Goal: Information Seeking & Learning: Learn about a topic

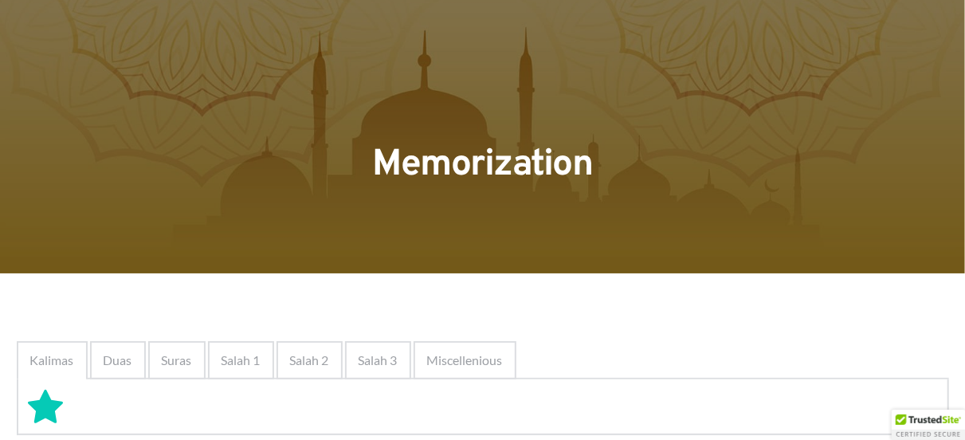
scroll to position [115, 0]
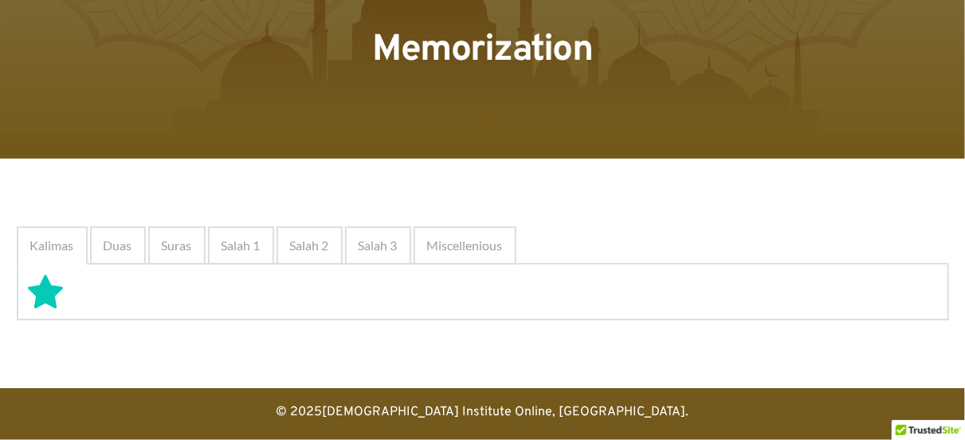
click at [55, 252] on span "Kalimas" at bounding box center [52, 245] width 44 height 19
click at [264, 93] on div at bounding box center [482, 21] width 965 height 273
click at [452, 241] on span "Miscellenious" at bounding box center [465, 245] width 76 height 19
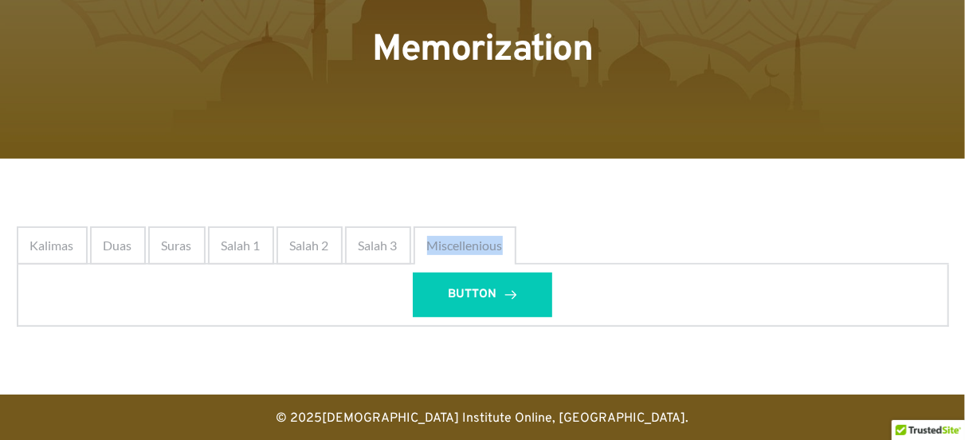
click at [452, 241] on span "Miscellenious" at bounding box center [465, 245] width 76 height 19
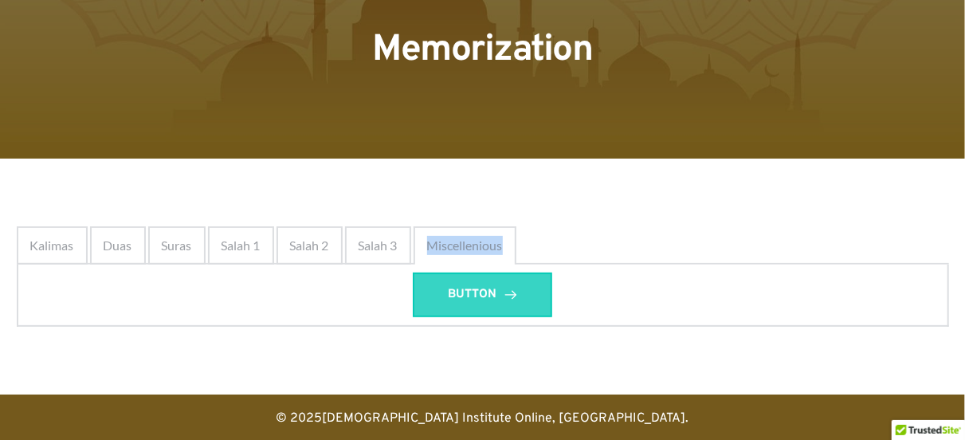
click at [474, 296] on span "BUTTON" at bounding box center [472, 294] width 49 height 19
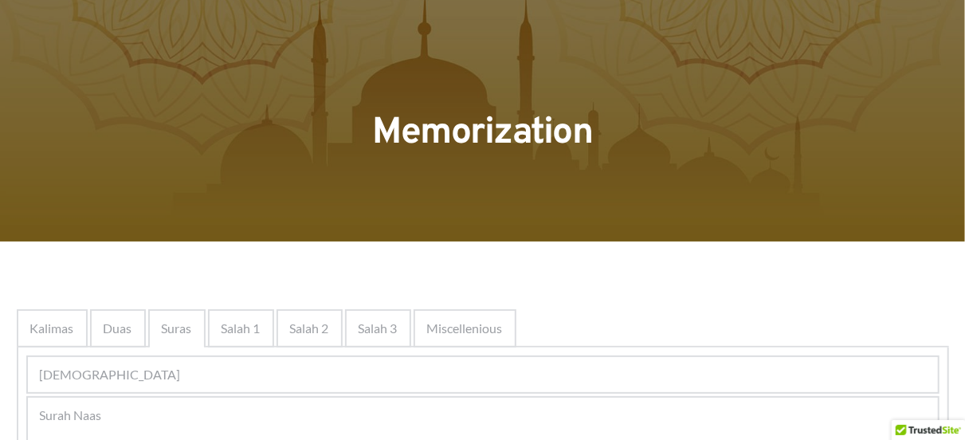
click at [499, 196] on div at bounding box center [482, 104] width 965 height 273
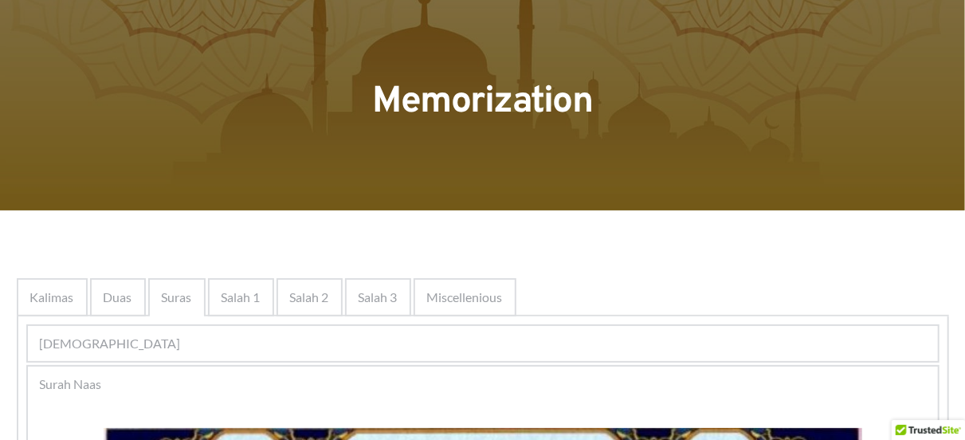
scroll to position [64, 0]
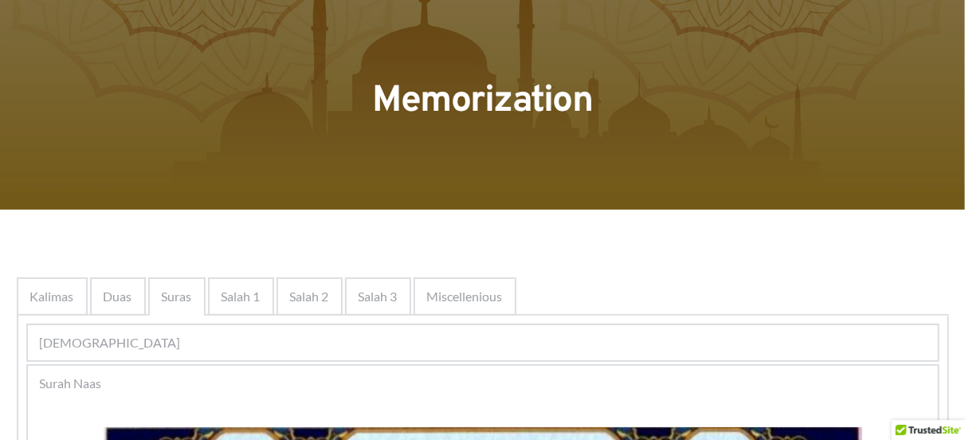
click at [127, 296] on span "Duas" at bounding box center [118, 296] width 29 height 19
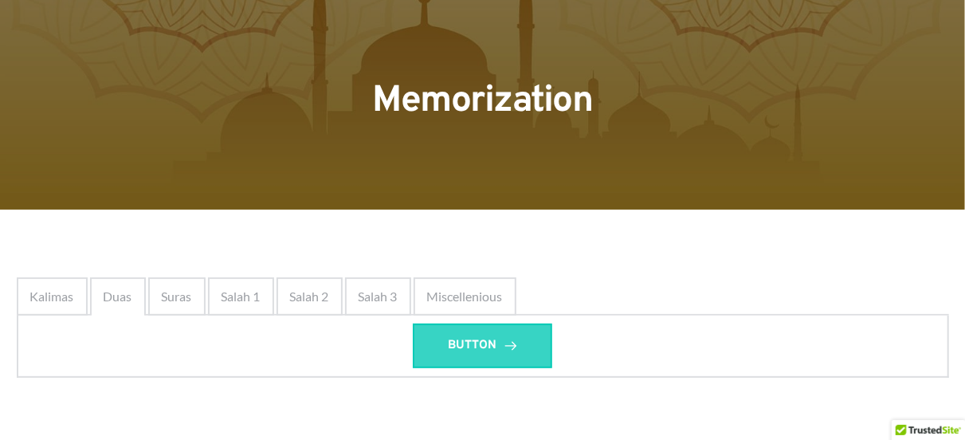
click at [460, 342] on span "BUTTON" at bounding box center [472, 345] width 49 height 19
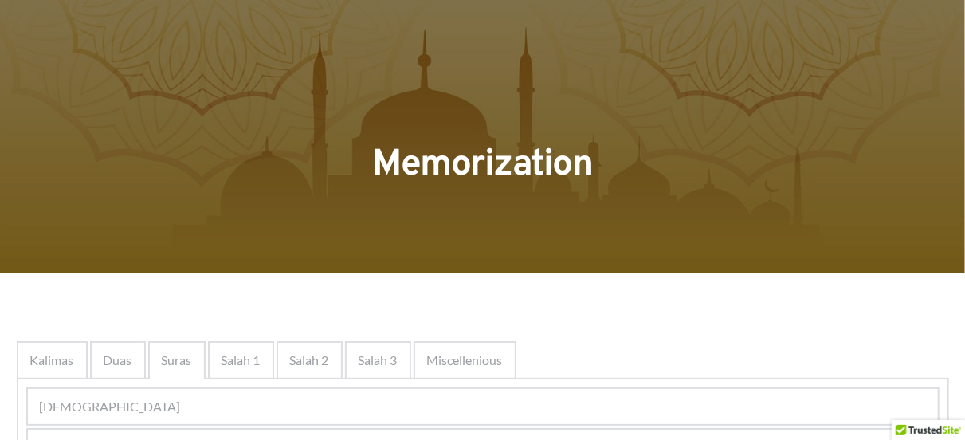
click at [40, 365] on span "Kalimas" at bounding box center [52, 359] width 44 height 19
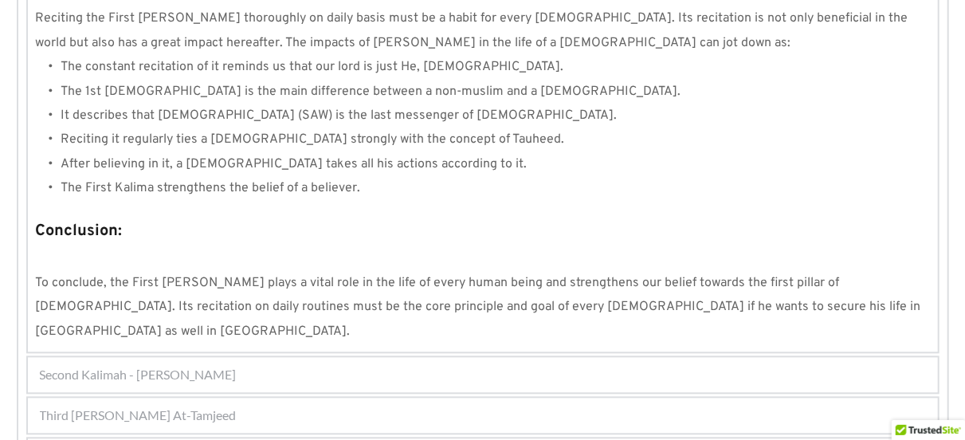
scroll to position [1497, 0]
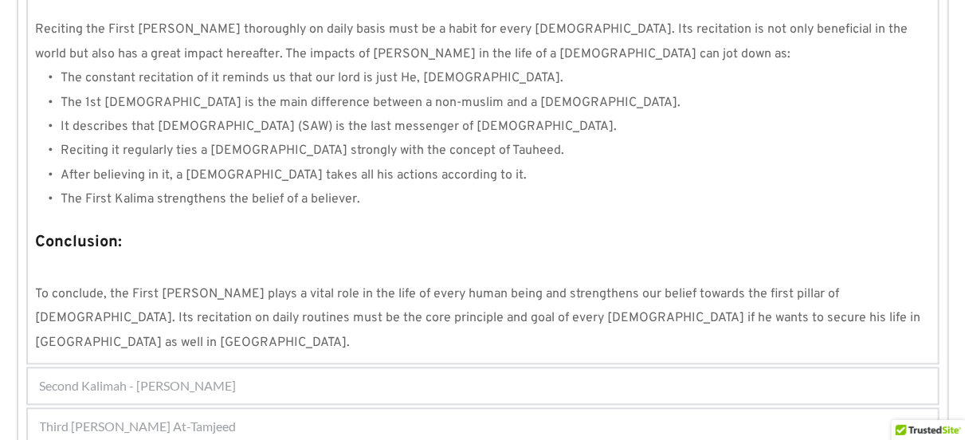
click at [335, 368] on div "Second Kalimah - [PERSON_NAME]" at bounding box center [483, 385] width 910 height 35
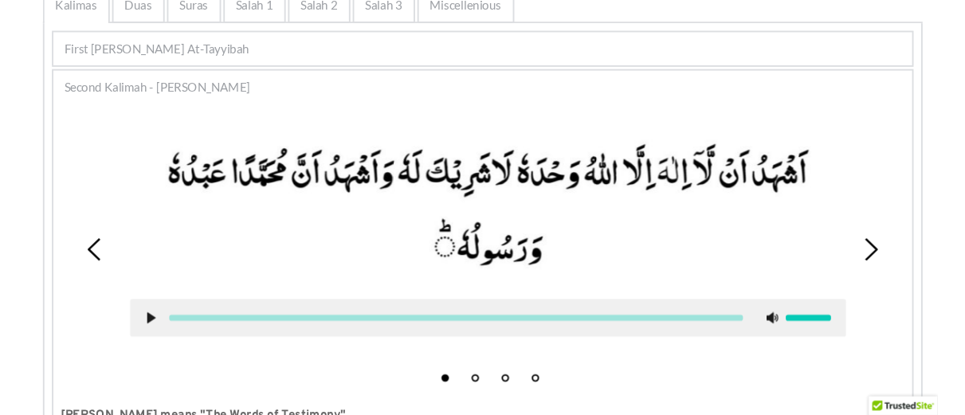
scroll to position [400, 0]
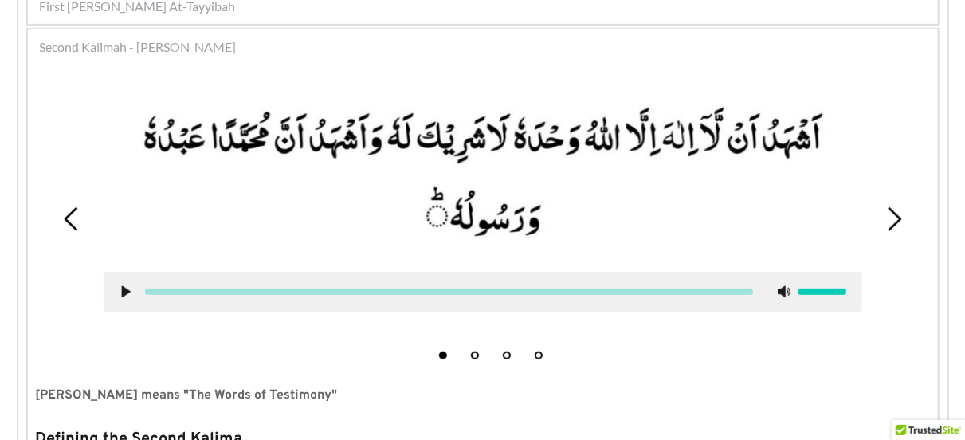
click at [123, 292] on use at bounding box center [125, 292] width 9 height 12
click at [847, 291] on div at bounding box center [483, 292] width 758 height 40
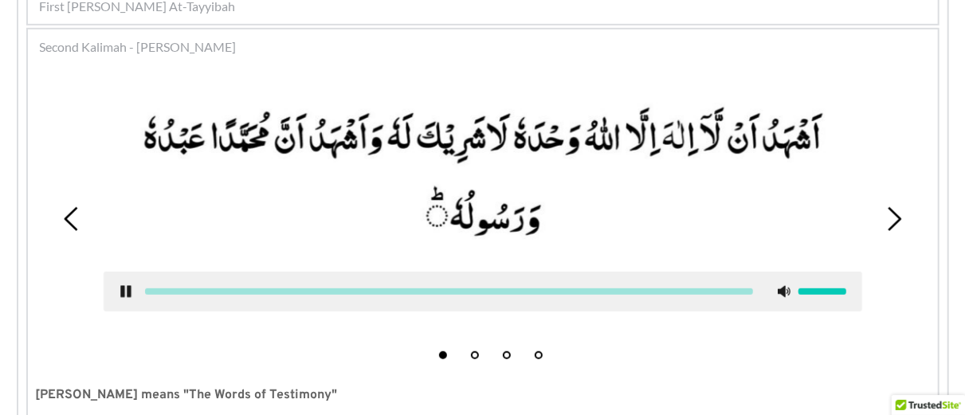
click at [126, 290] on icon at bounding box center [125, 291] width 13 height 13
